Goal: Task Accomplishment & Management: Manage account settings

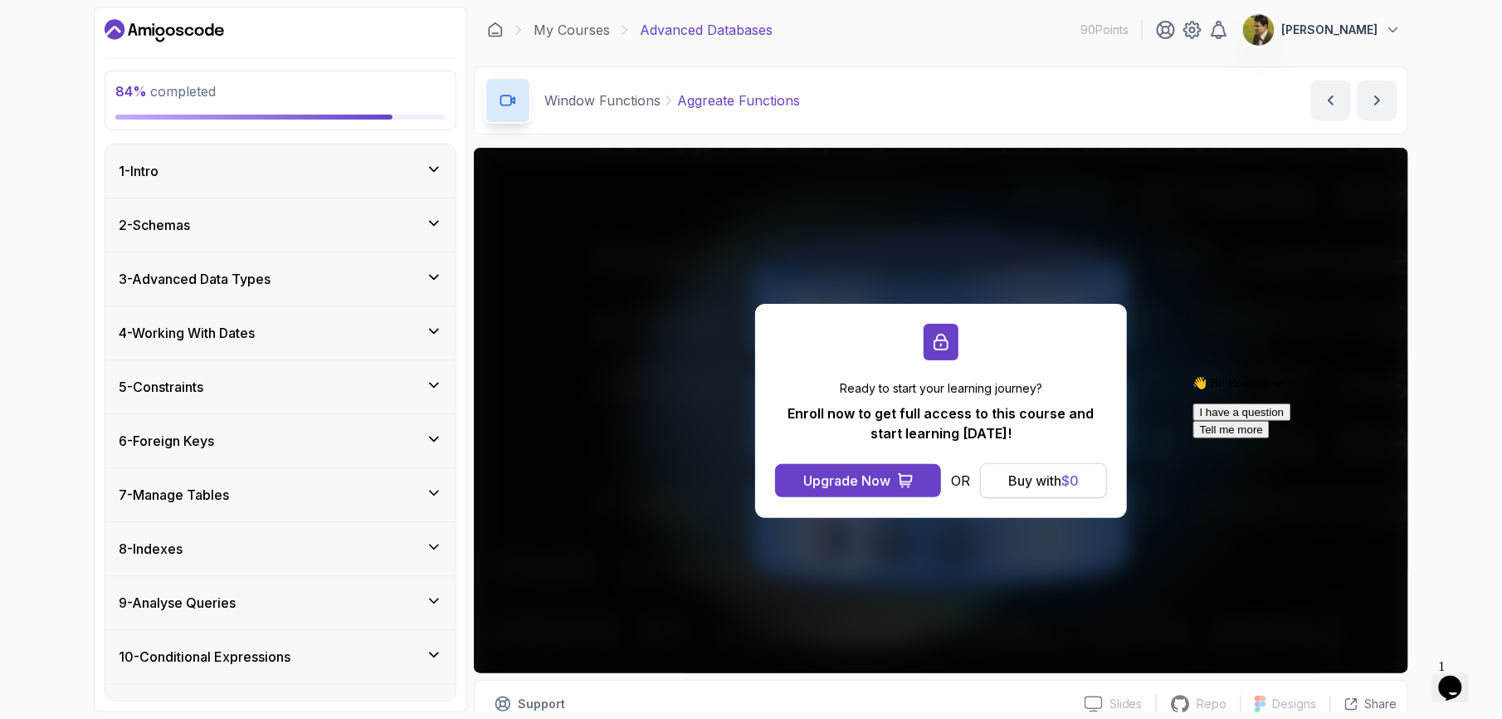
click at [1028, 485] on div "Buy with $ 0" at bounding box center [1044, 481] width 71 height 20
click at [1056, 476] on div "Buy with $ 0" at bounding box center [1044, 481] width 71 height 20
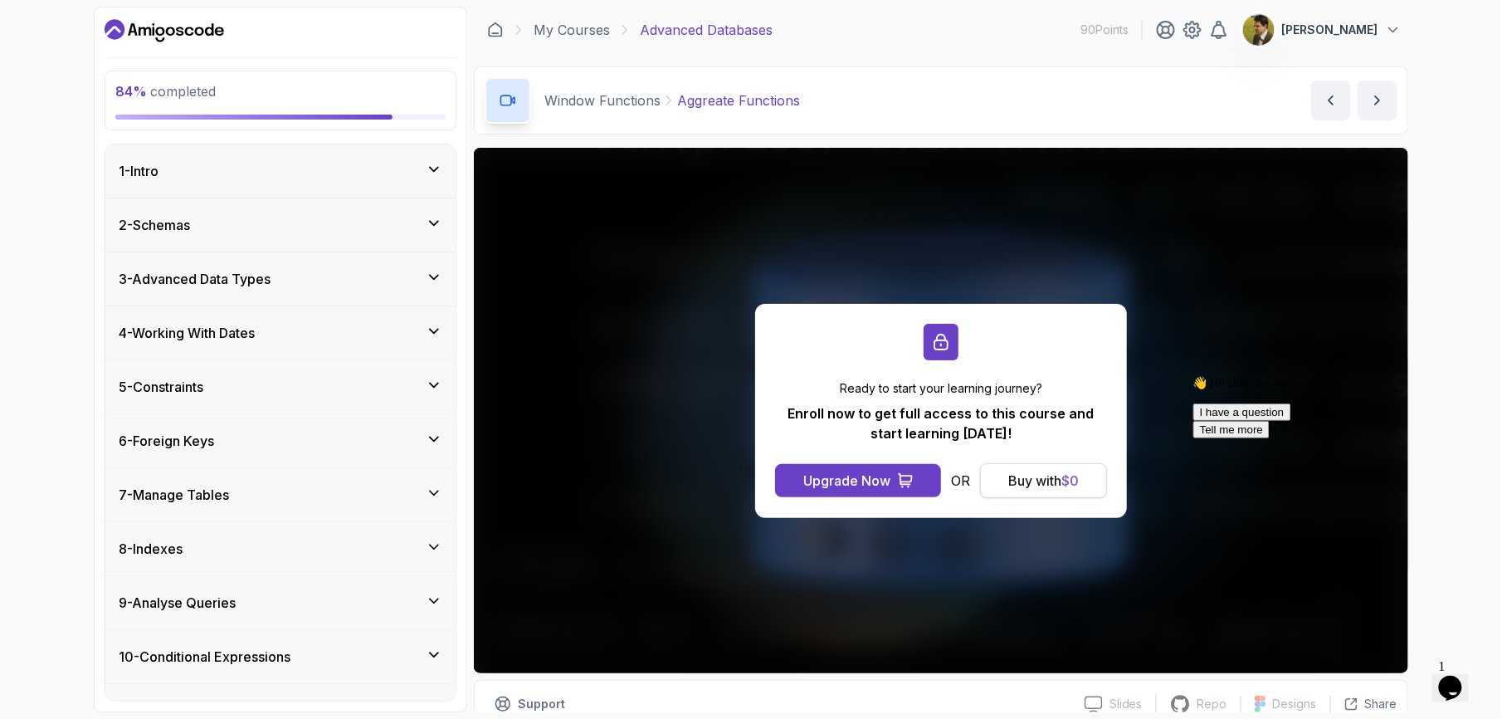
click at [1056, 476] on div "Buy with $ 0" at bounding box center [1044, 481] width 71 height 20
click at [928, 472] on button "Upgrade Now" at bounding box center [858, 480] width 166 height 33
click at [1094, 486] on button "Buy with $ 0" at bounding box center [1043, 480] width 127 height 35
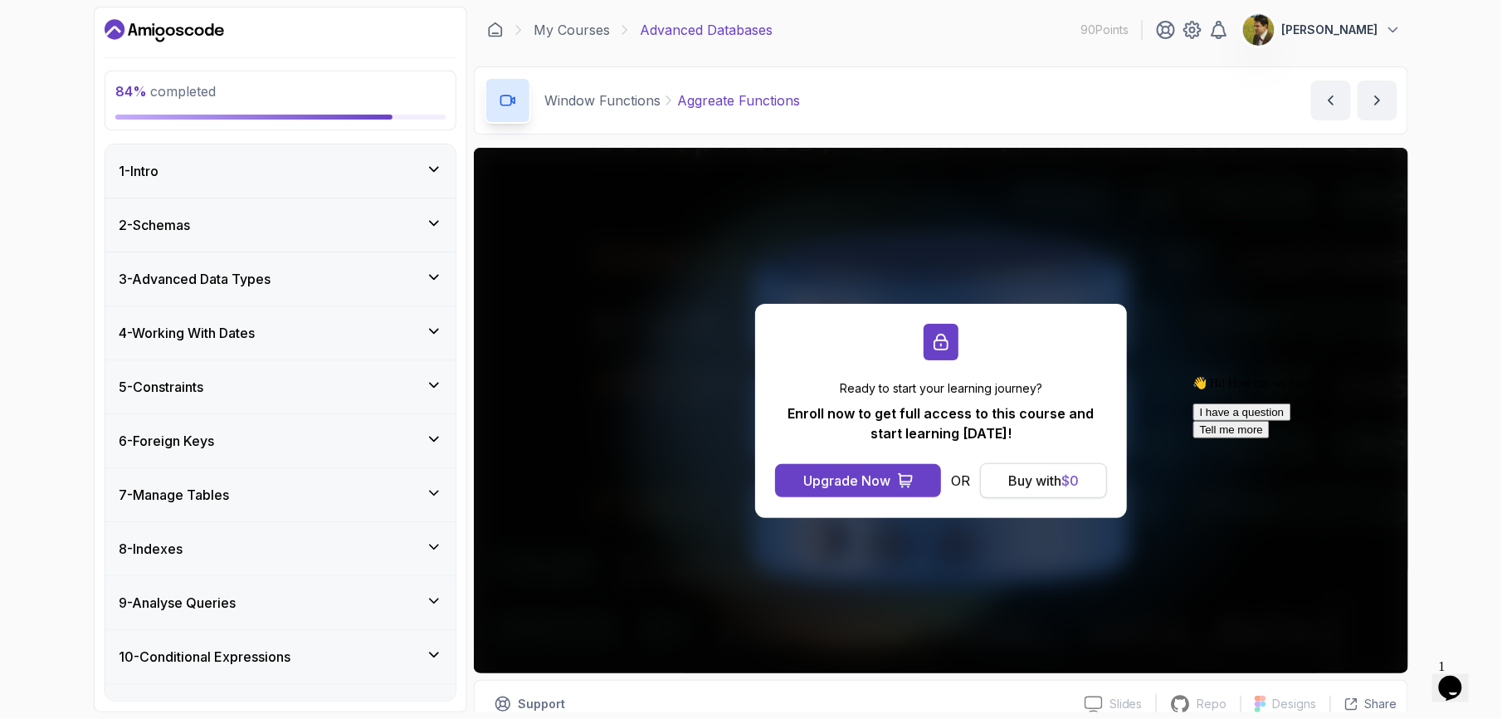
click at [1094, 486] on button "Buy with $ 0" at bounding box center [1043, 480] width 127 height 35
click at [1074, 489] on div "Buy with $ 0" at bounding box center [1044, 481] width 71 height 20
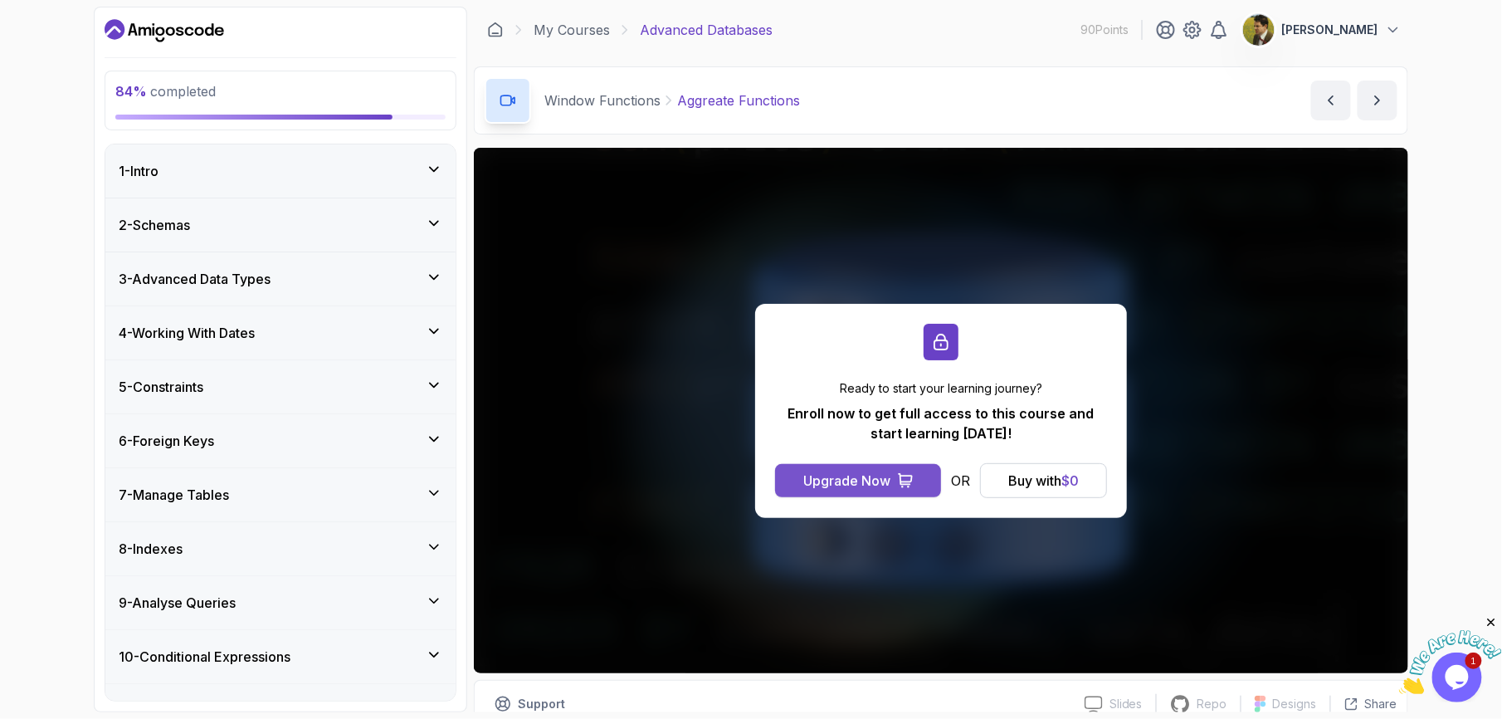
click at [880, 476] on div "Upgrade Now" at bounding box center [847, 481] width 87 height 20
click at [872, 478] on div "Upgrade Now" at bounding box center [847, 481] width 87 height 20
click at [1197, 25] on icon at bounding box center [1193, 30] width 17 height 17
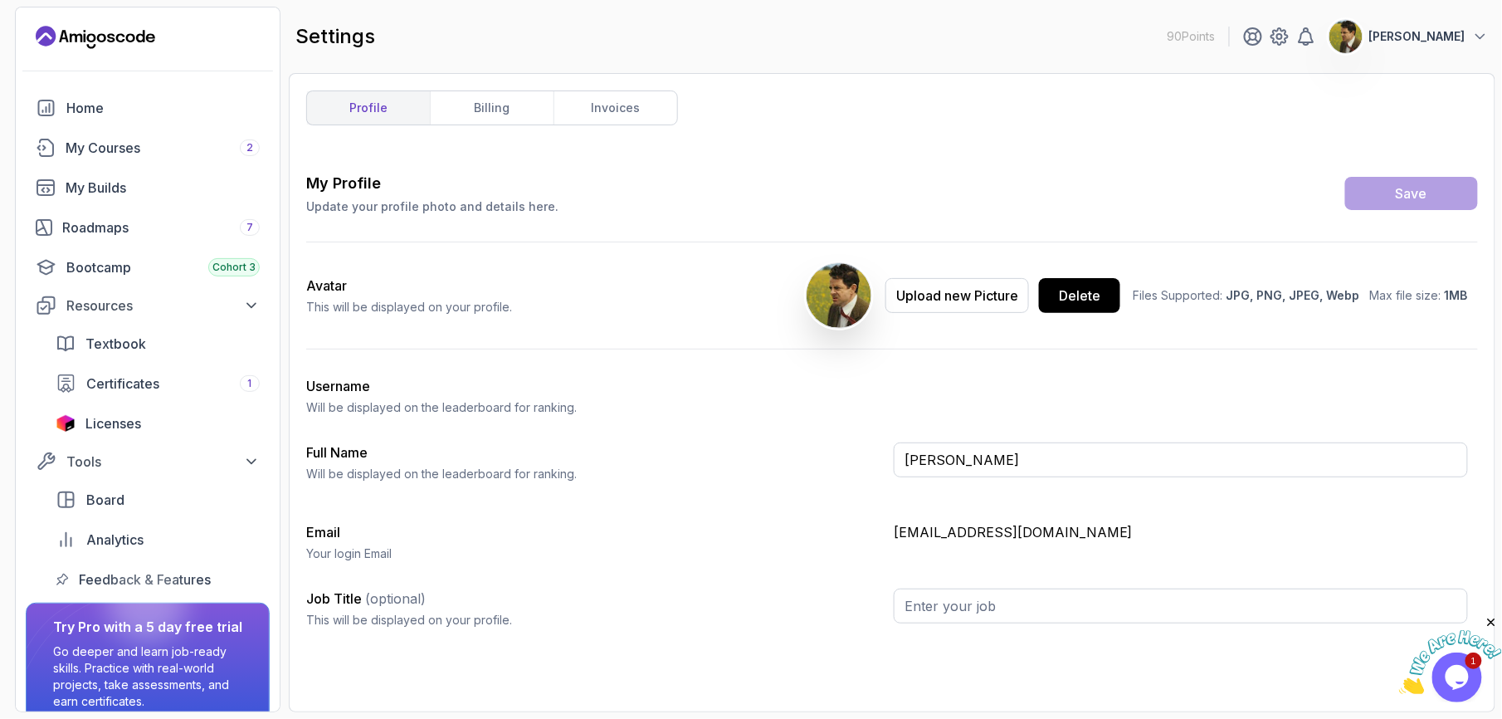
click at [1358, 37] on img at bounding box center [1346, 36] width 33 height 33
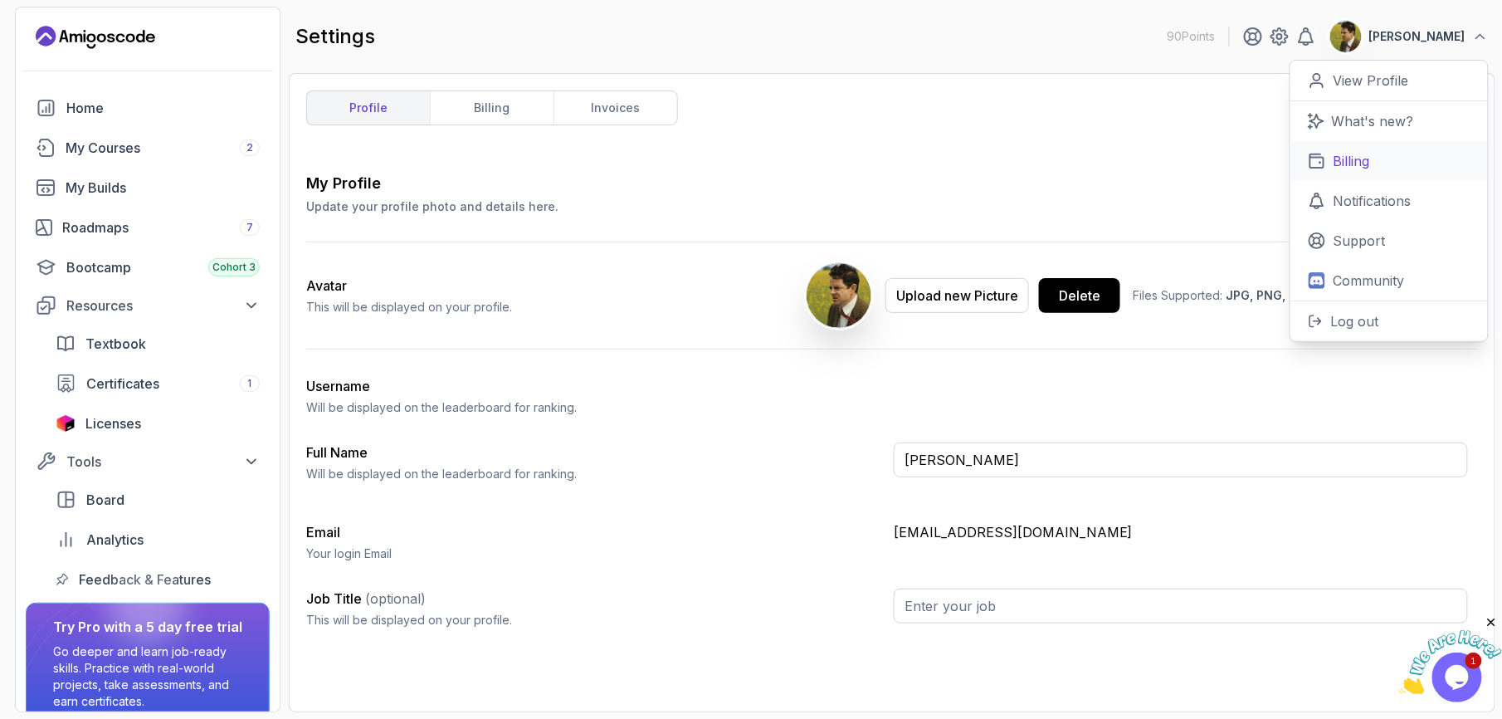
click at [1316, 160] on icon at bounding box center [1317, 161] width 18 height 18
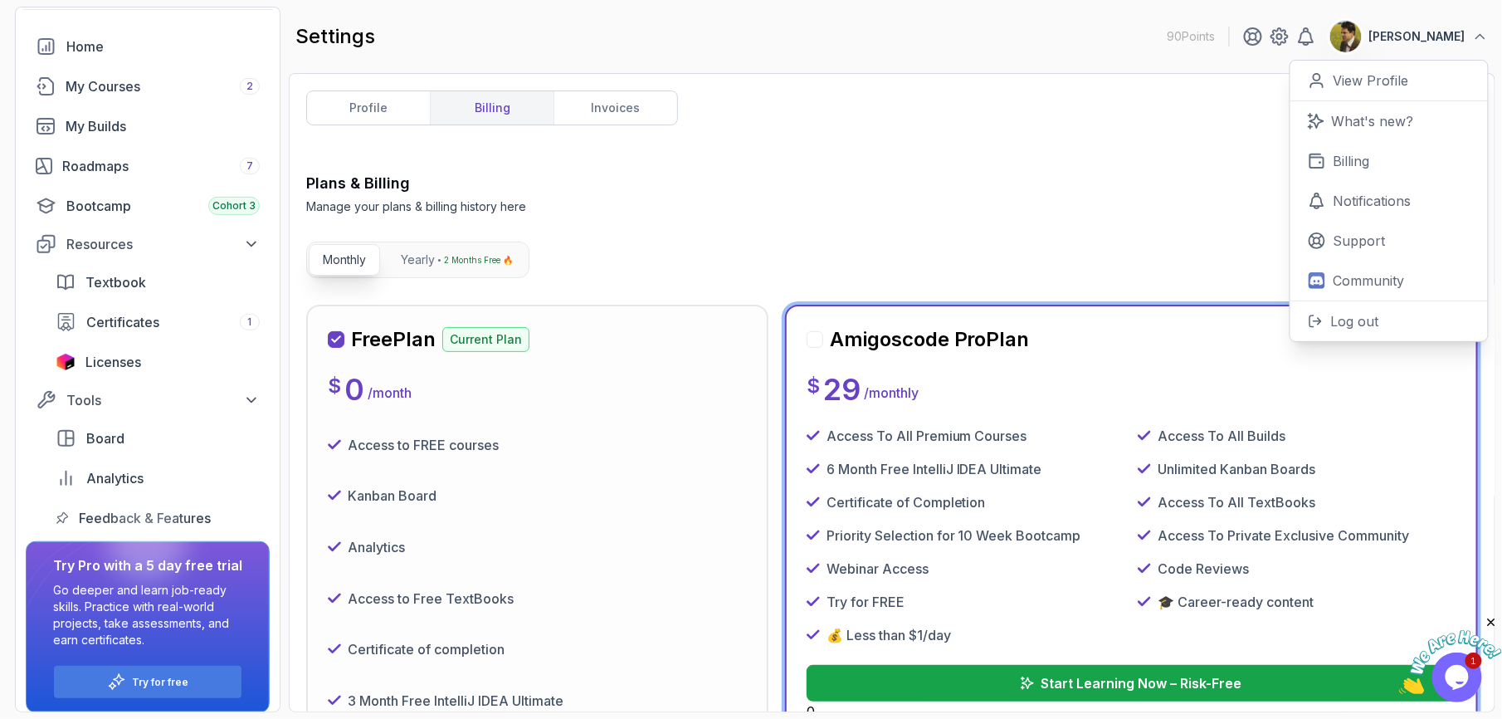
scroll to position [74, 0]
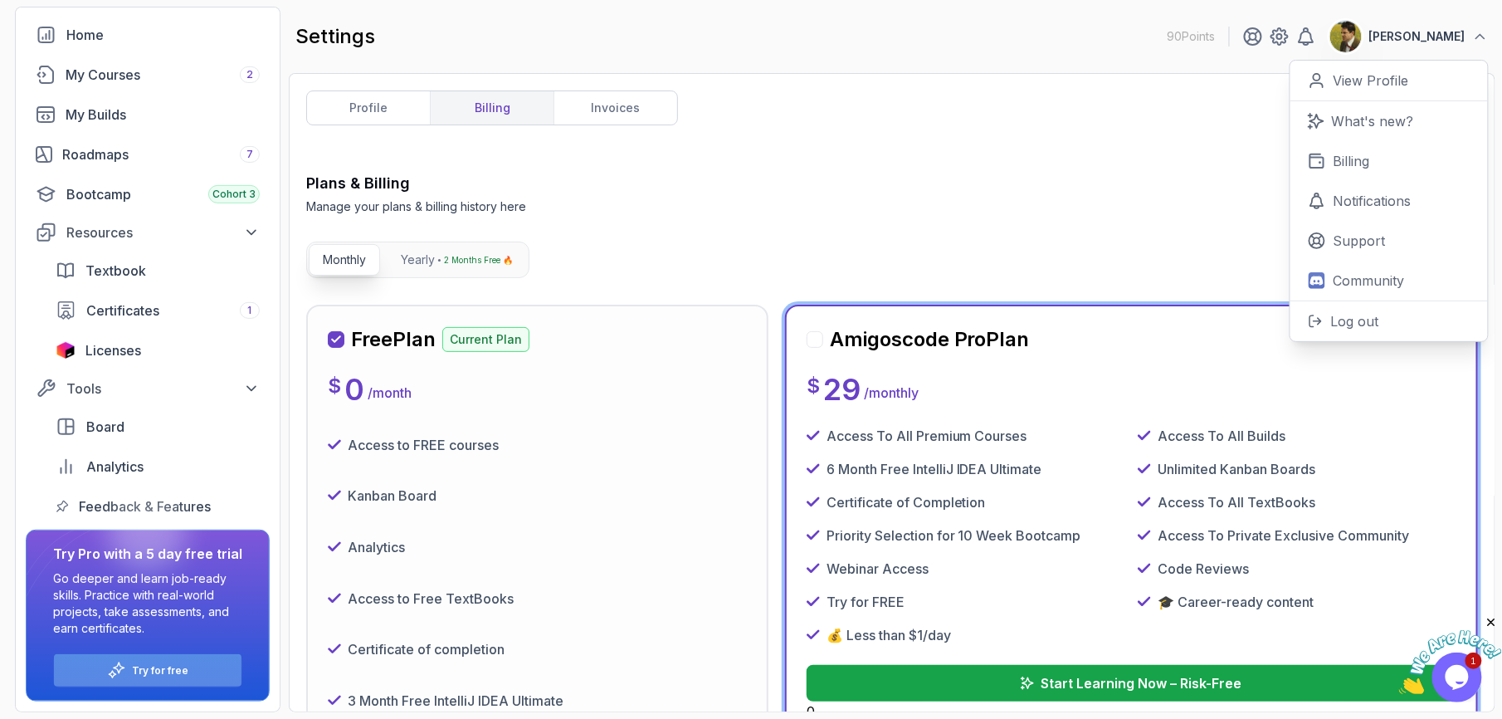
click at [220, 674] on div "Try for free" at bounding box center [148, 670] width 188 height 32
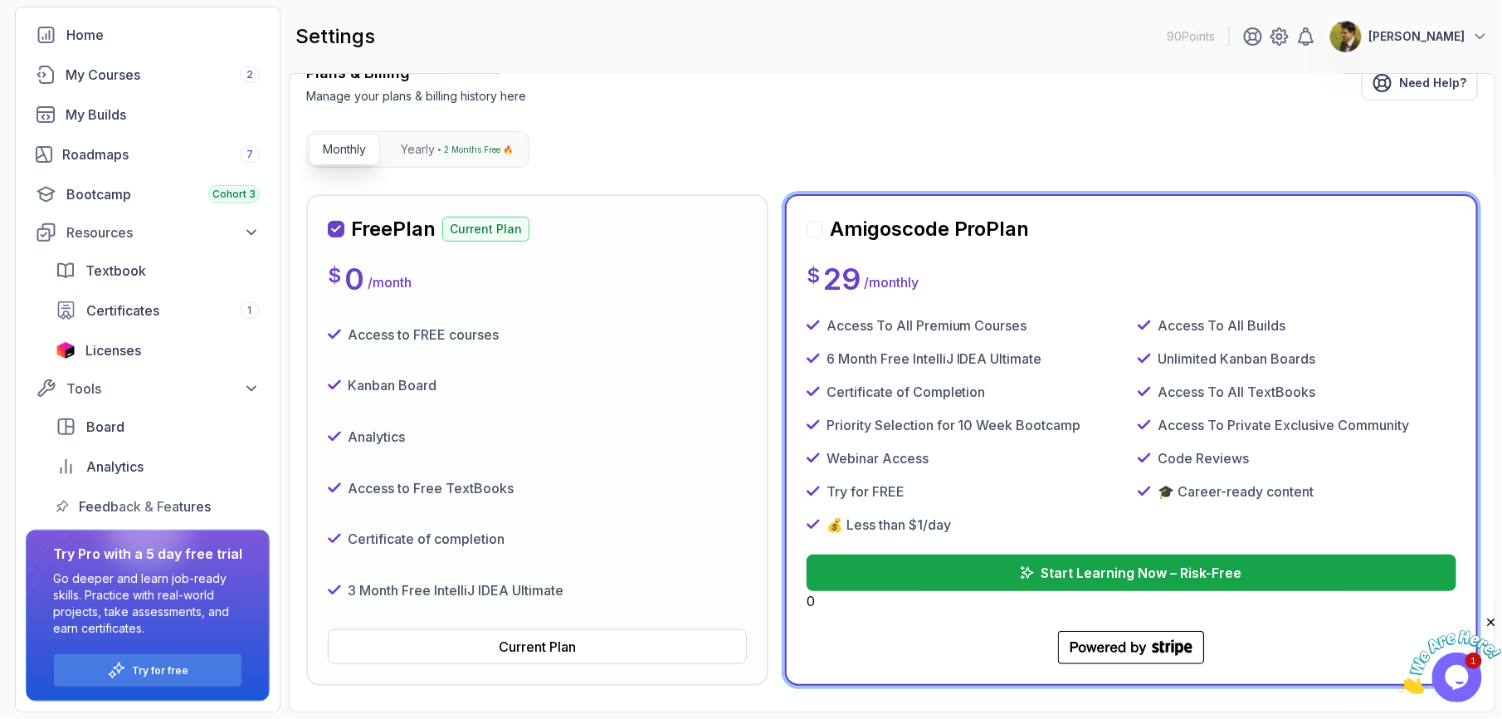
scroll to position [0, 0]
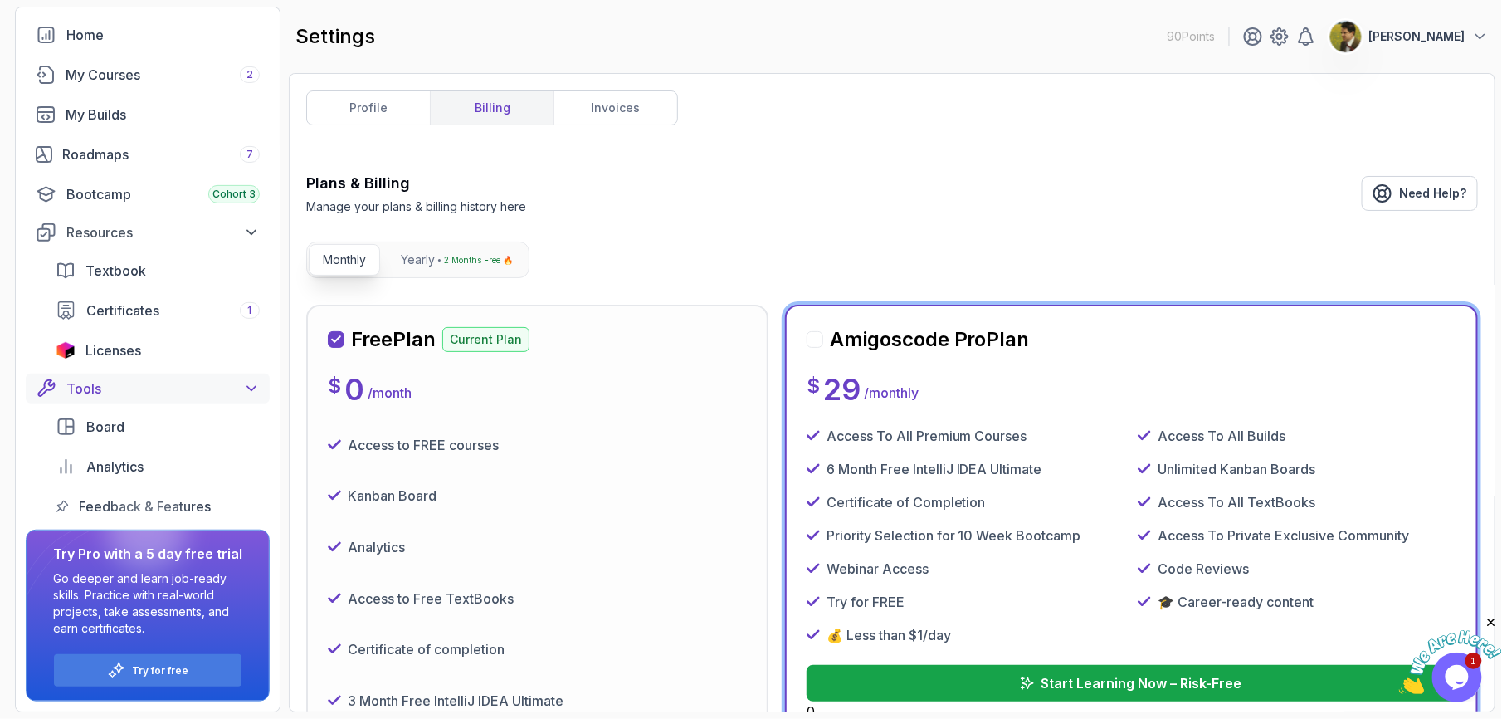
click at [217, 390] on div "Tools" at bounding box center [162, 389] width 193 height 20
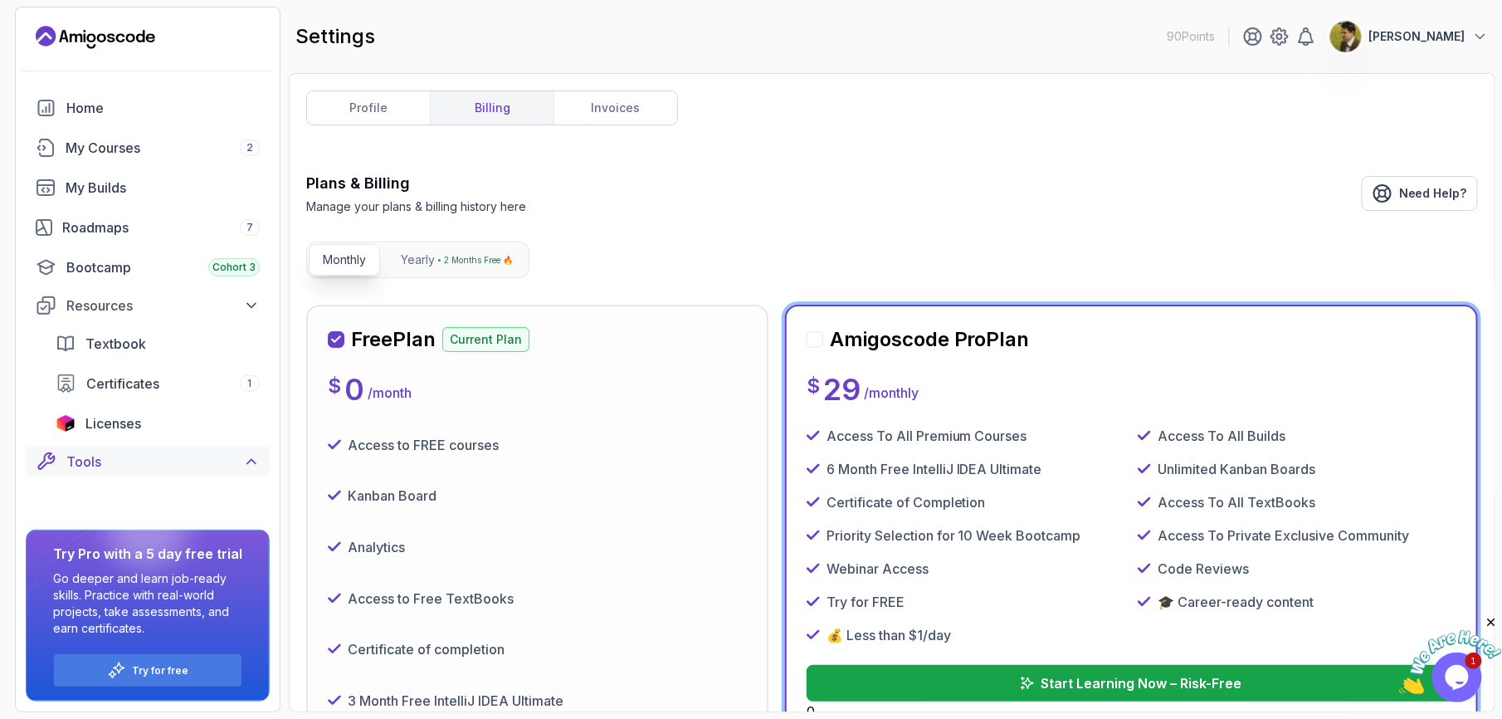
click at [217, 390] on div "Certificates 1" at bounding box center [172, 384] width 173 height 20
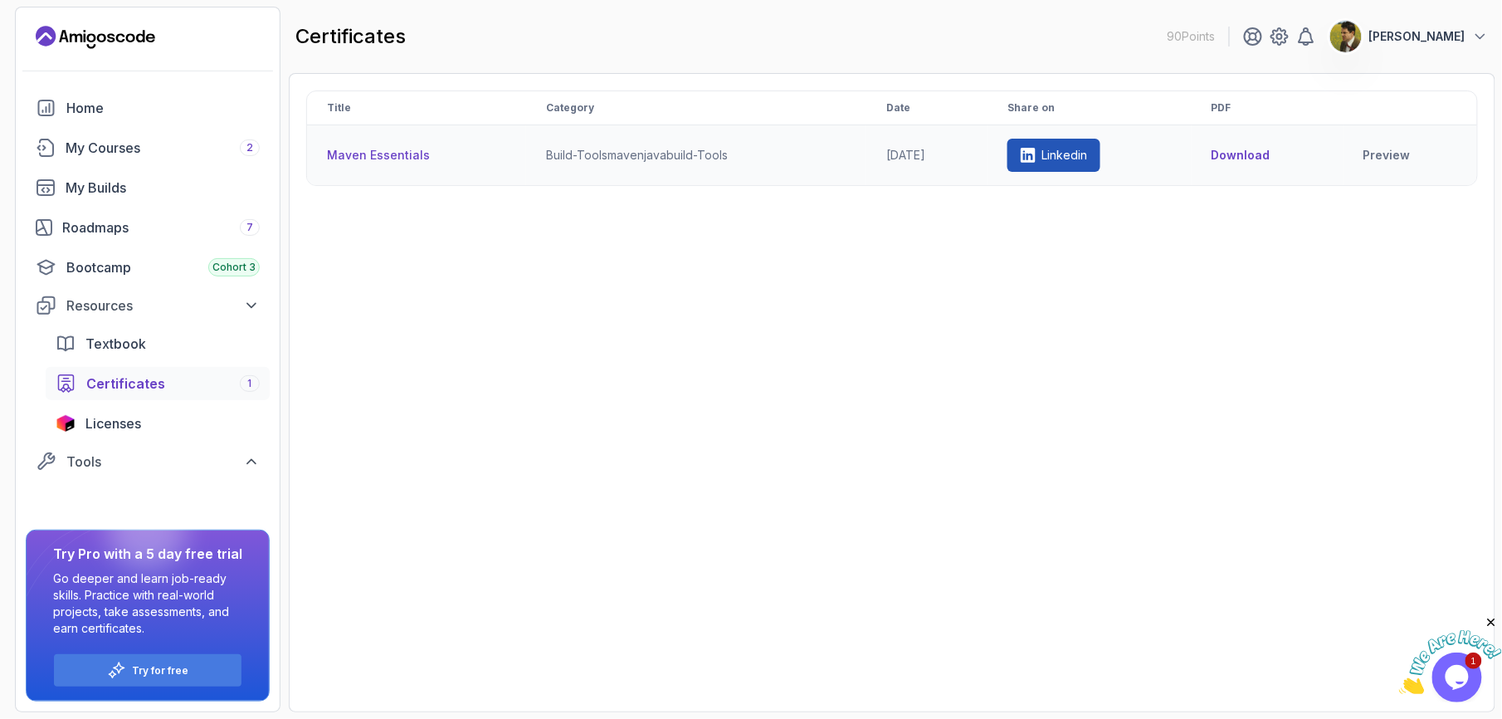
click at [1088, 163] on p "Linkedin" at bounding box center [1066, 155] width 46 height 17
